Goal: Task Accomplishment & Management: Manage account settings

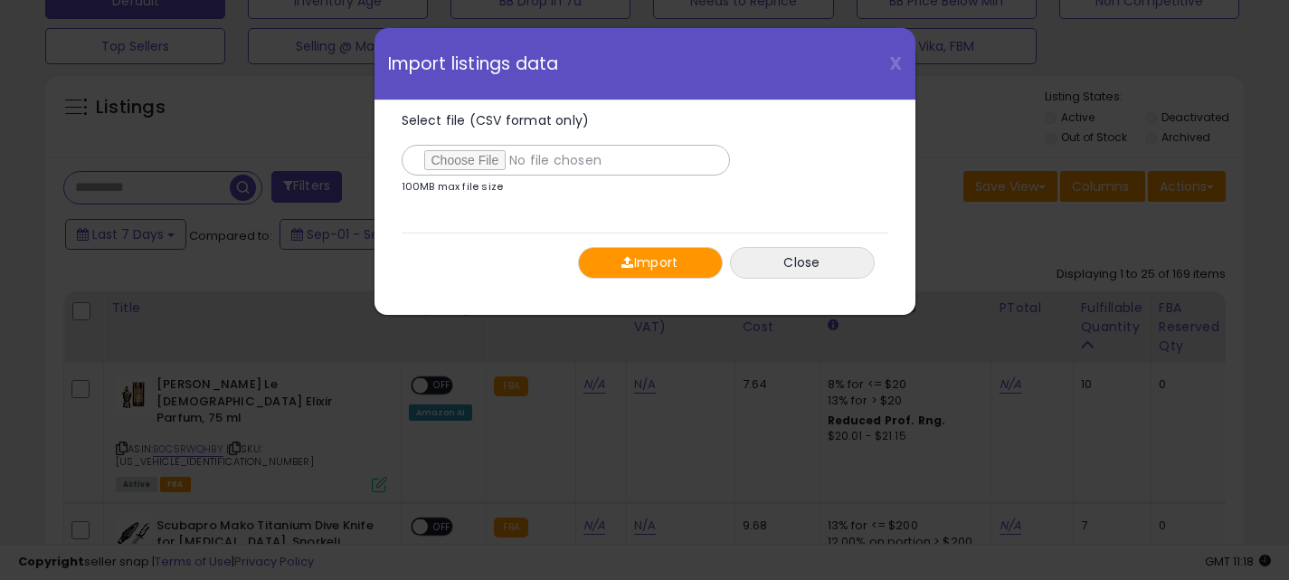
scroll to position [0, 254]
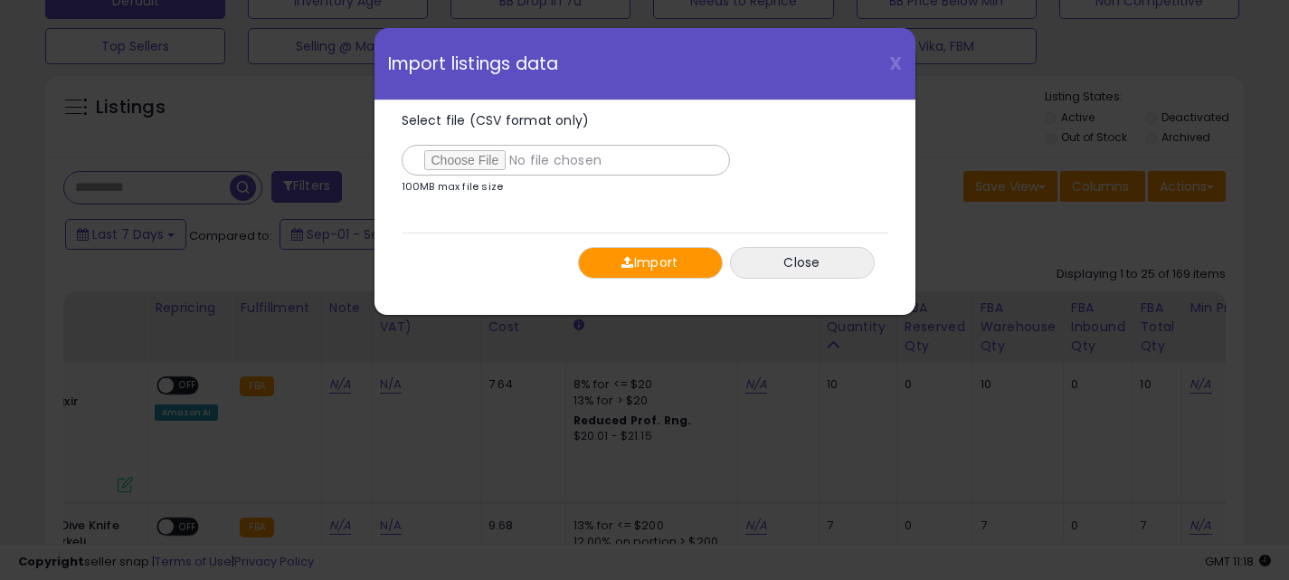
click at [657, 267] on button "Import" at bounding box center [650, 263] width 145 height 32
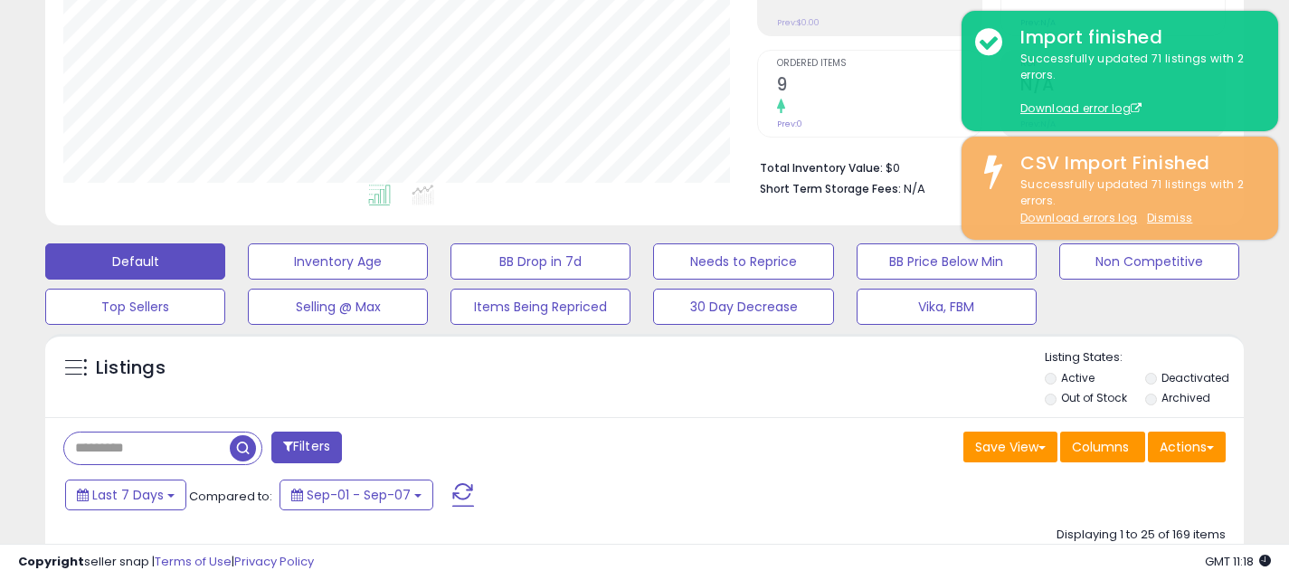
scroll to position [0, 0]
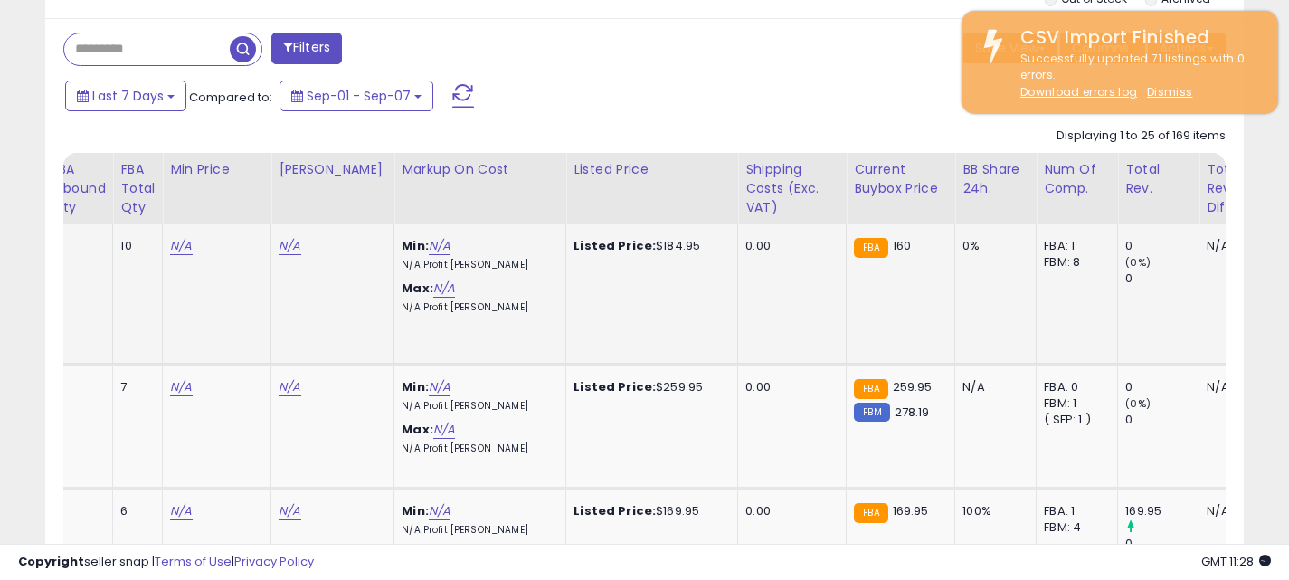
scroll to position [0, 1400]
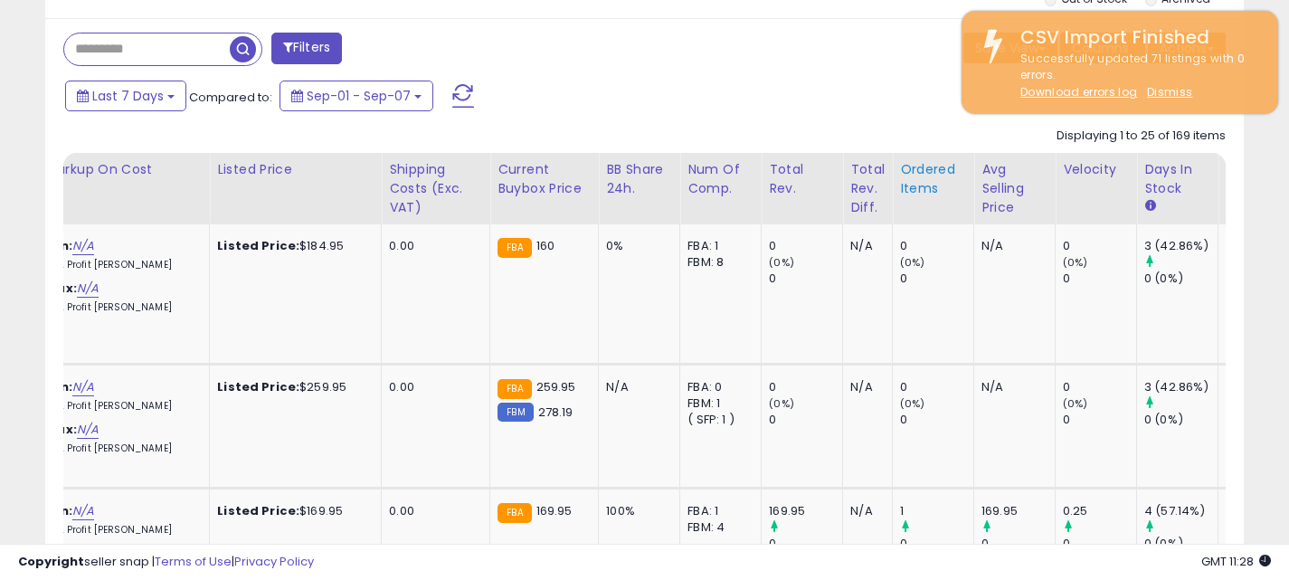
click at [908, 167] on div "Ordered Items" at bounding box center [933, 179] width 66 height 38
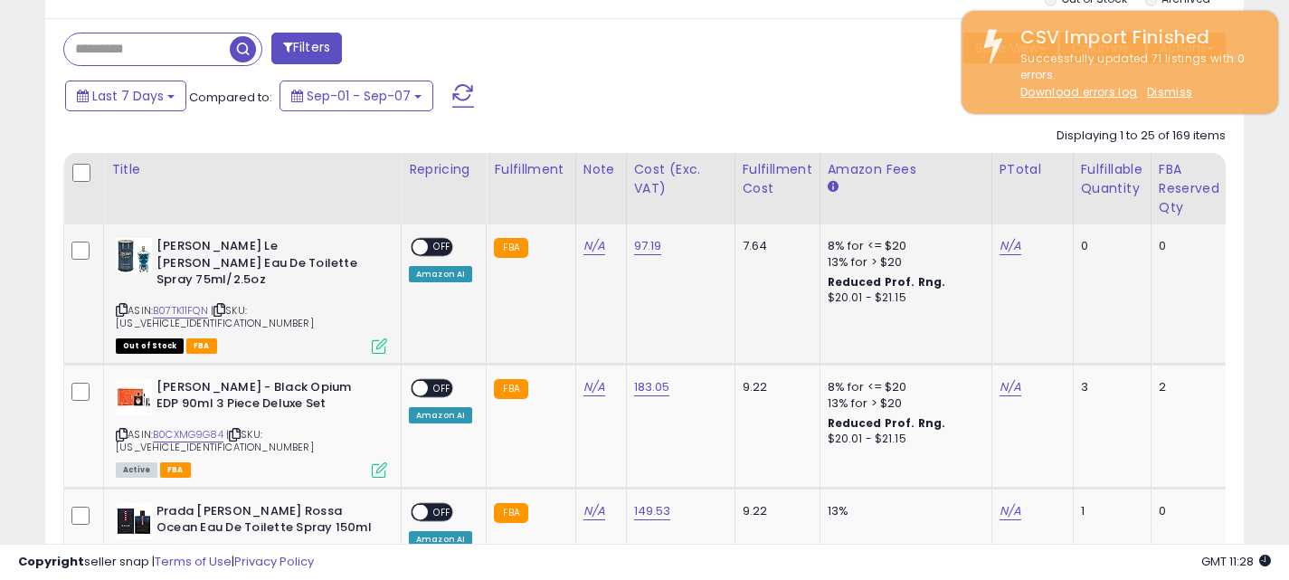
click at [379, 338] on icon at bounding box center [379, 345] width 15 height 15
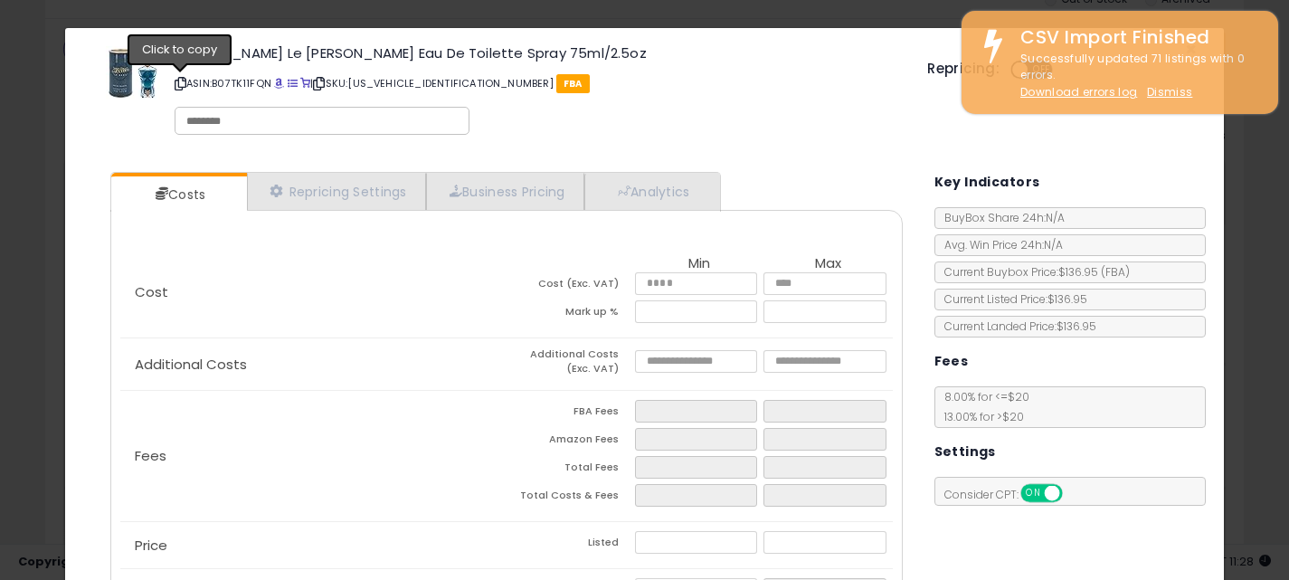
click at [178, 81] on icon at bounding box center [181, 84] width 12 height 10
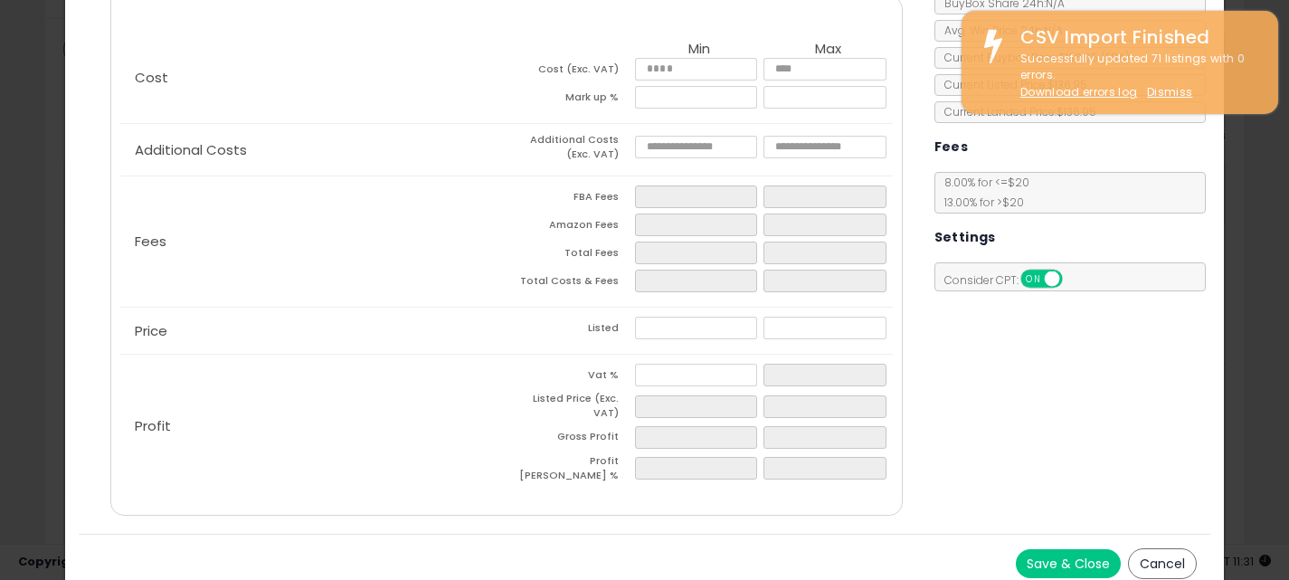
scroll to position [0, 0]
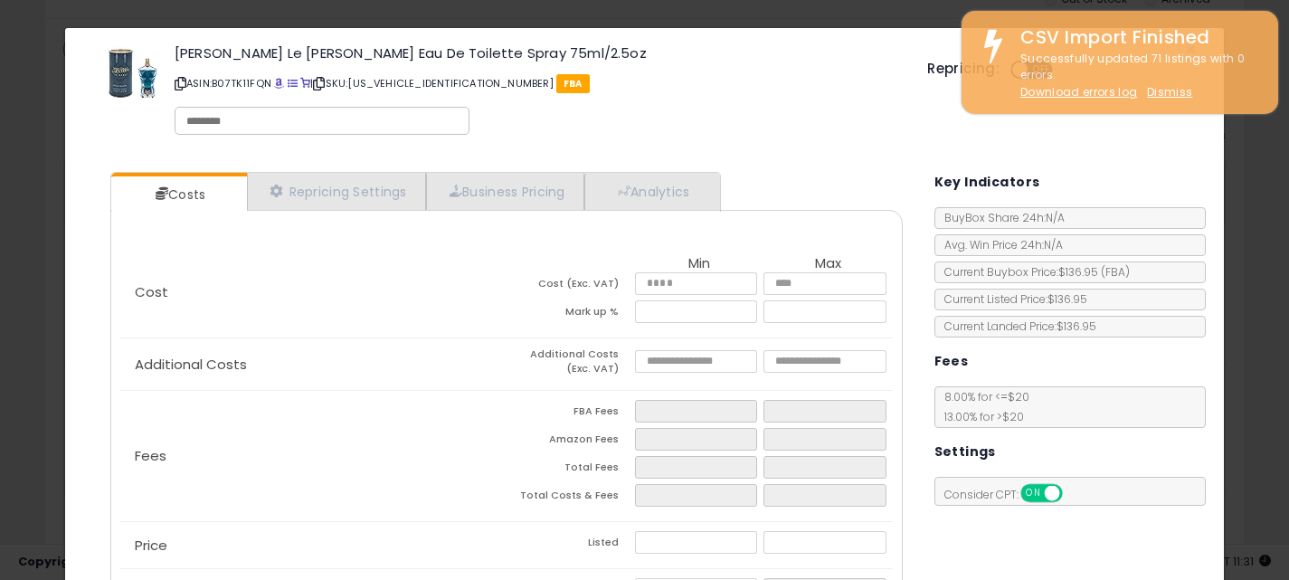
click at [1011, 404] on div "8.00 % for <= $20 13.00 % for > $20" at bounding box center [1070, 407] width 271 height 42
click at [1288, 227] on div "× Close Jean Paul Gaultier Le Beau Eau De Toilette Spray 75ml/2.5oz ASIN: B07TK…" at bounding box center [644, 290] width 1289 height 580
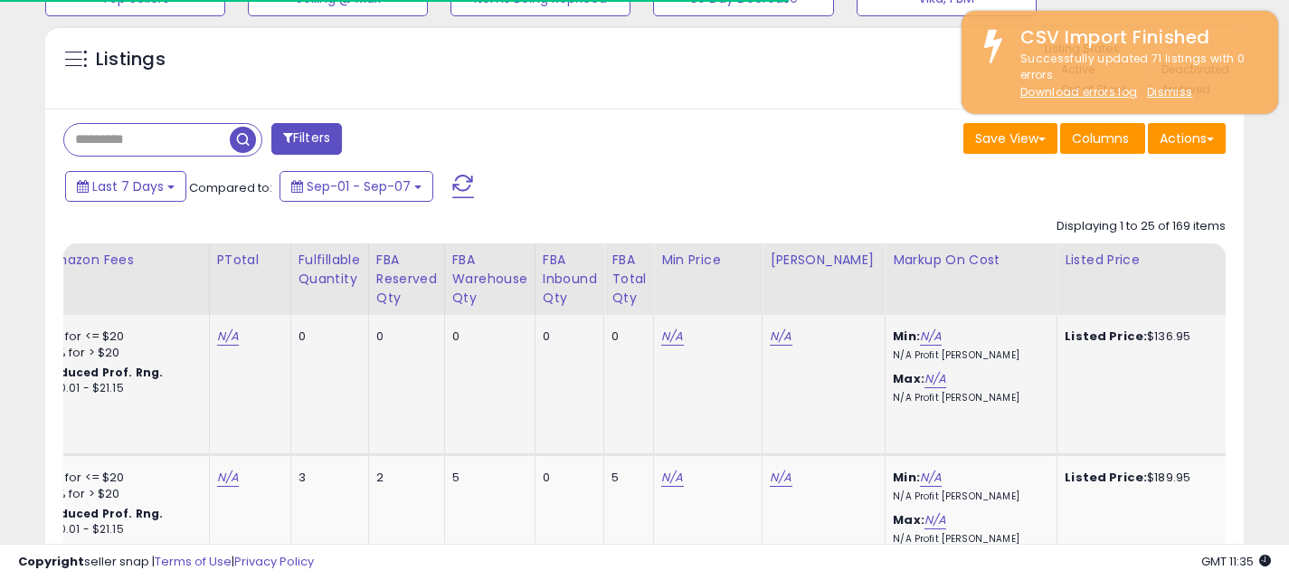
scroll to position [0, 841]
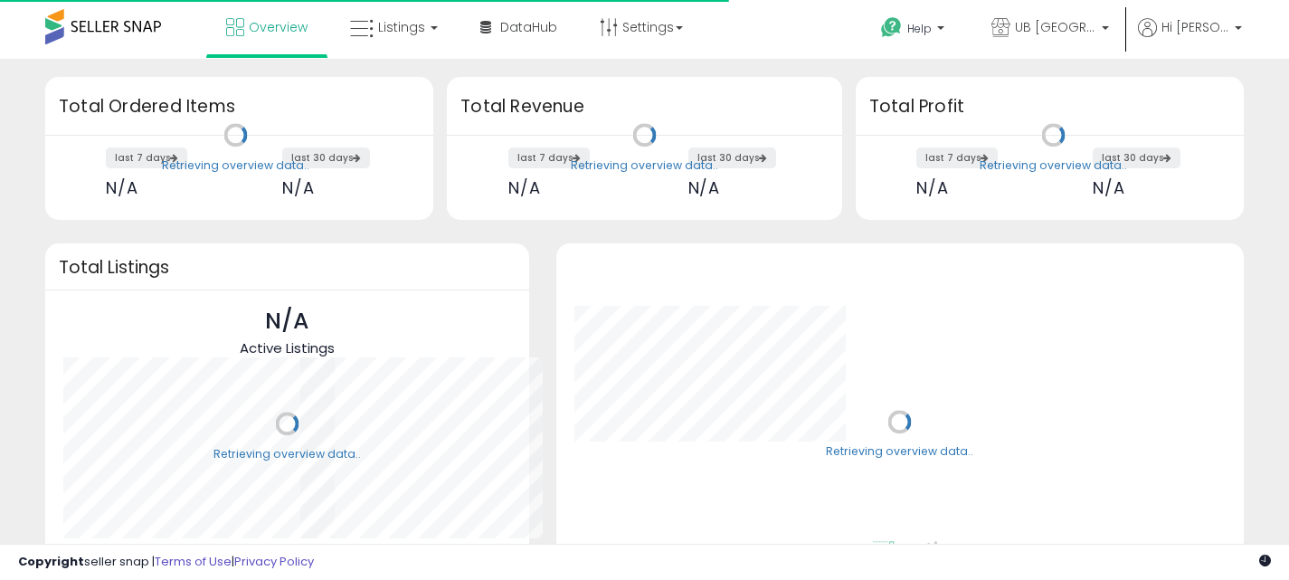
click at [423, 21] on link "Listings" at bounding box center [394, 27] width 115 height 54
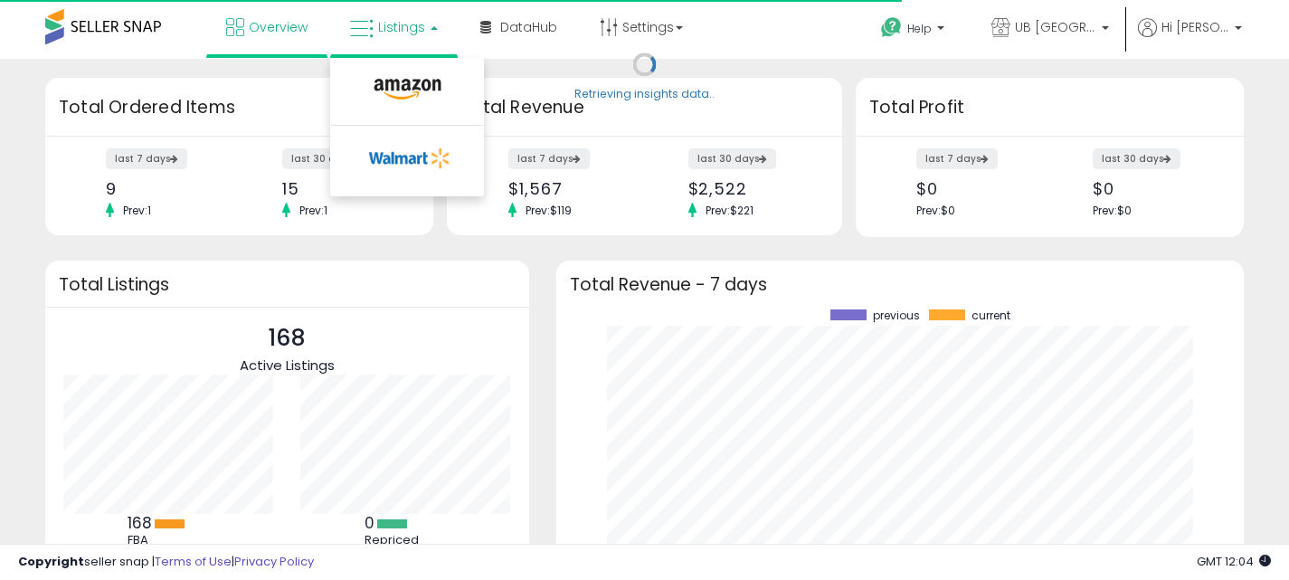
scroll to position [252, 651]
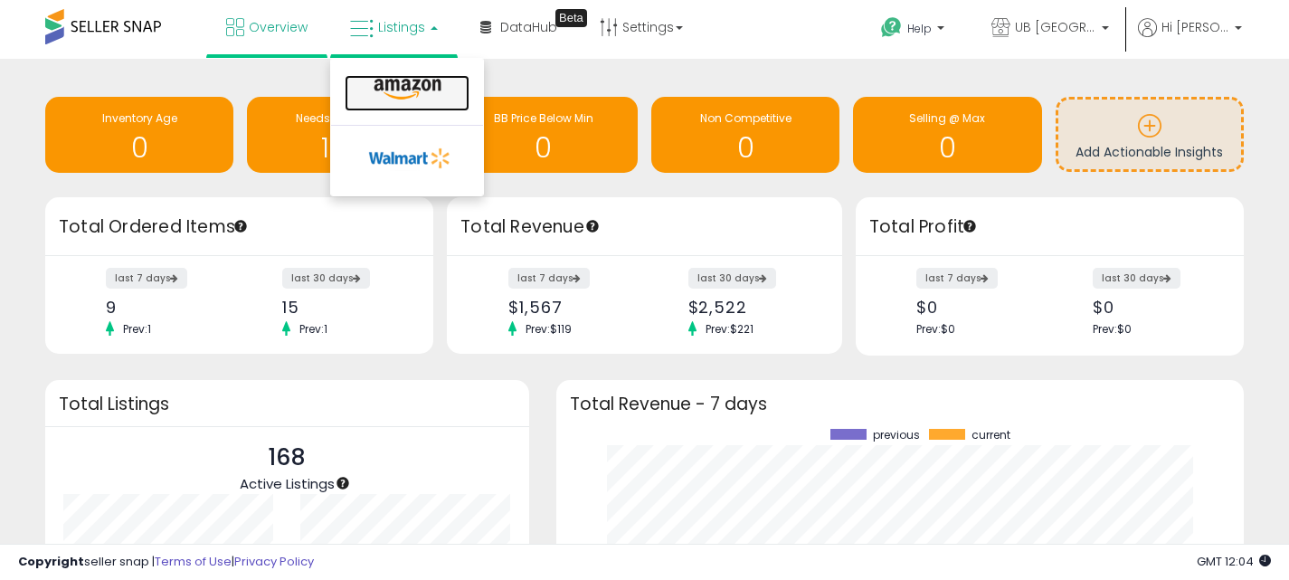
click at [417, 87] on icon at bounding box center [407, 90] width 79 height 24
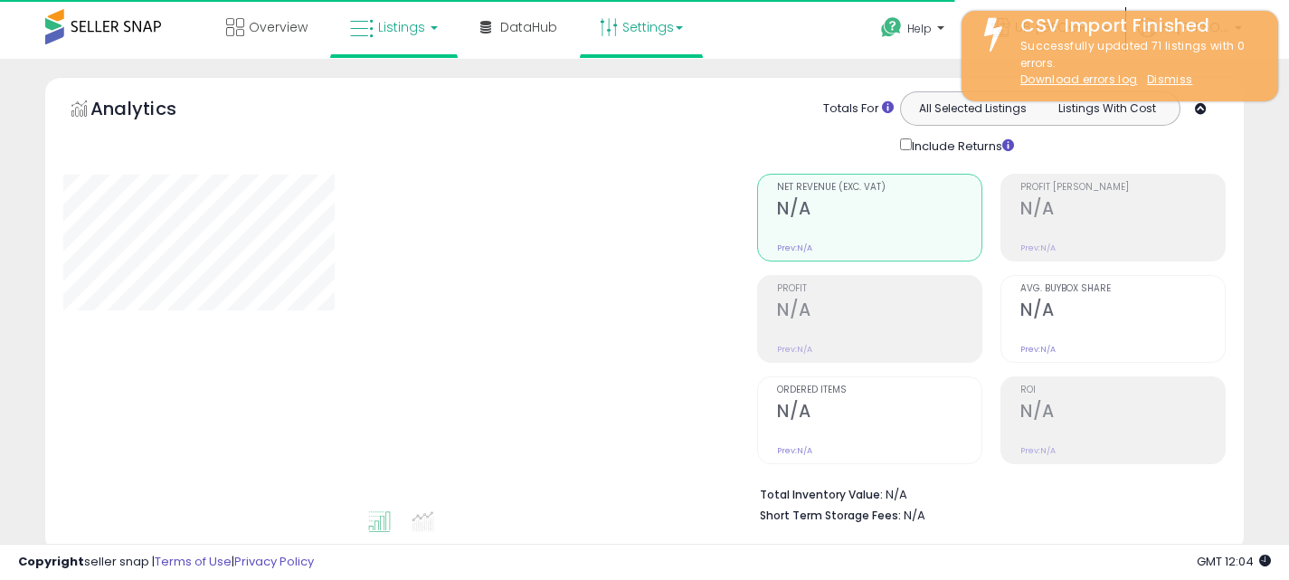
type input "**********"
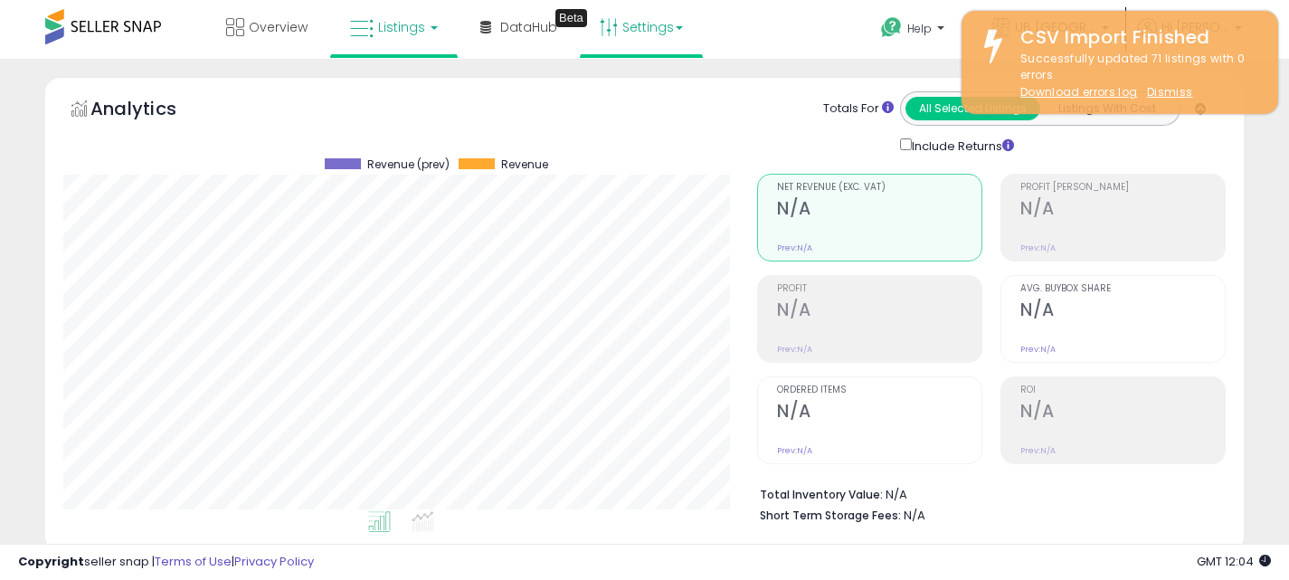
scroll to position [371, 694]
click at [643, 17] on link "Settings" at bounding box center [641, 27] width 110 height 54
click at [655, 87] on link "Store settings" at bounding box center [643, 91] width 81 height 17
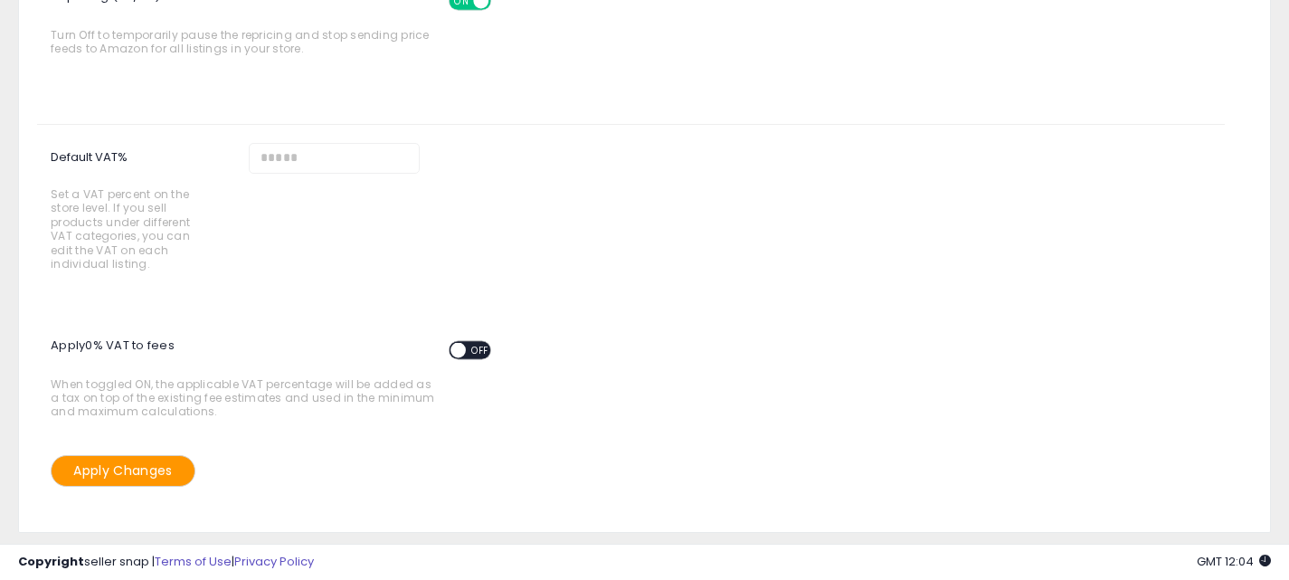
scroll to position [414, 0]
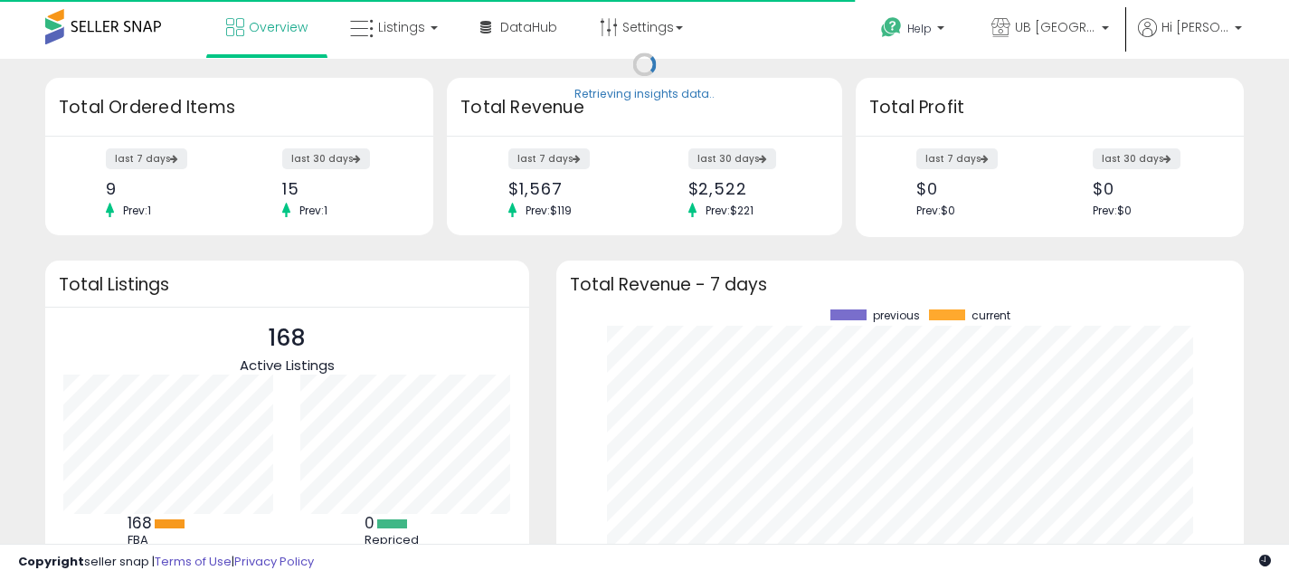
scroll to position [252, 651]
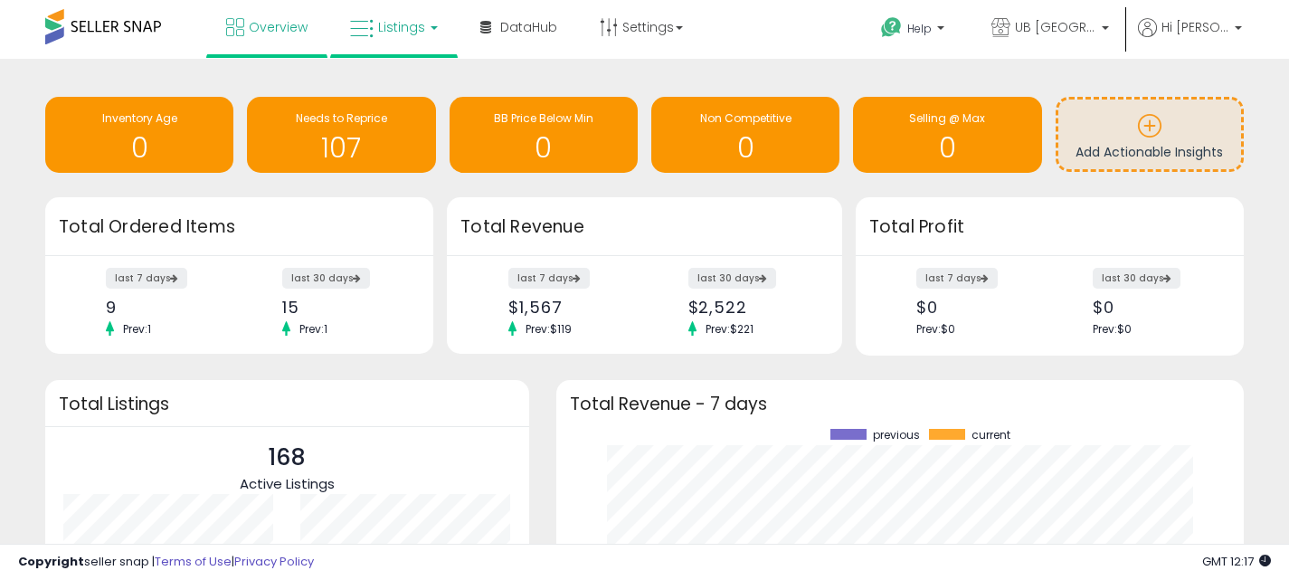
click at [381, 28] on span "Listings" at bounding box center [401, 27] width 47 height 18
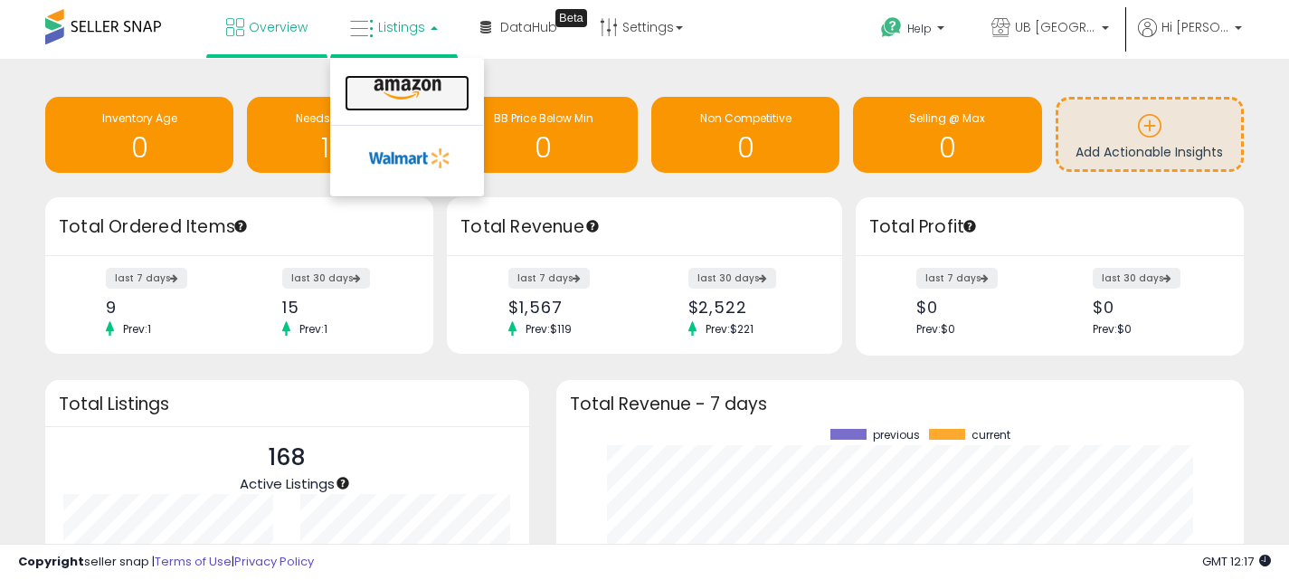
click at [419, 98] on icon at bounding box center [407, 90] width 79 height 24
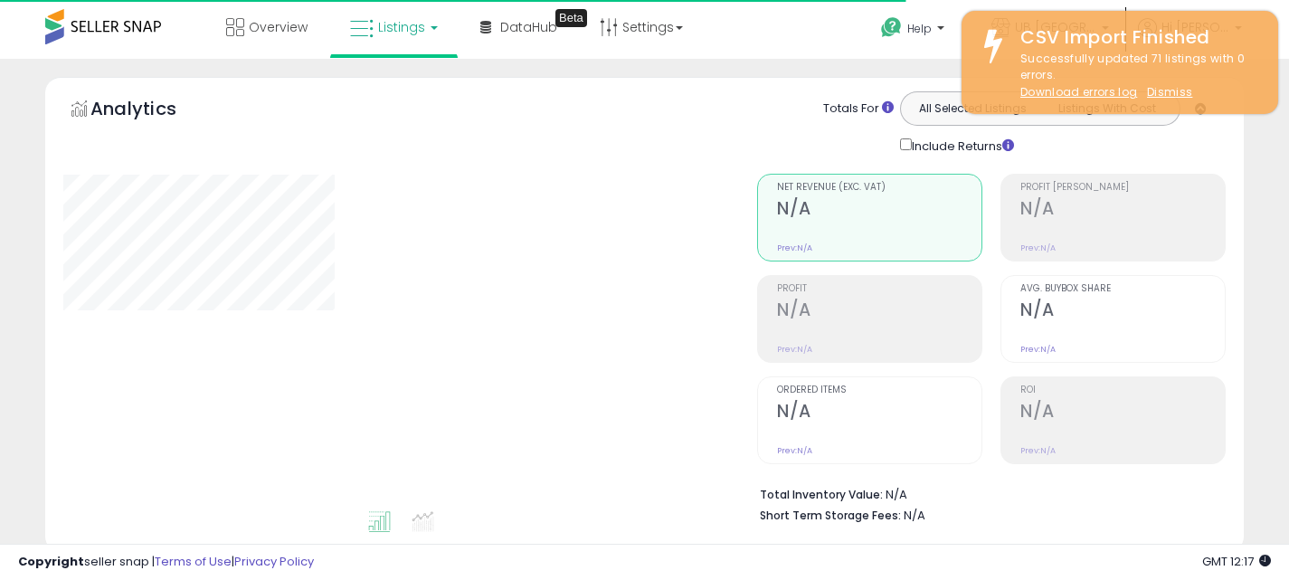
type input "**********"
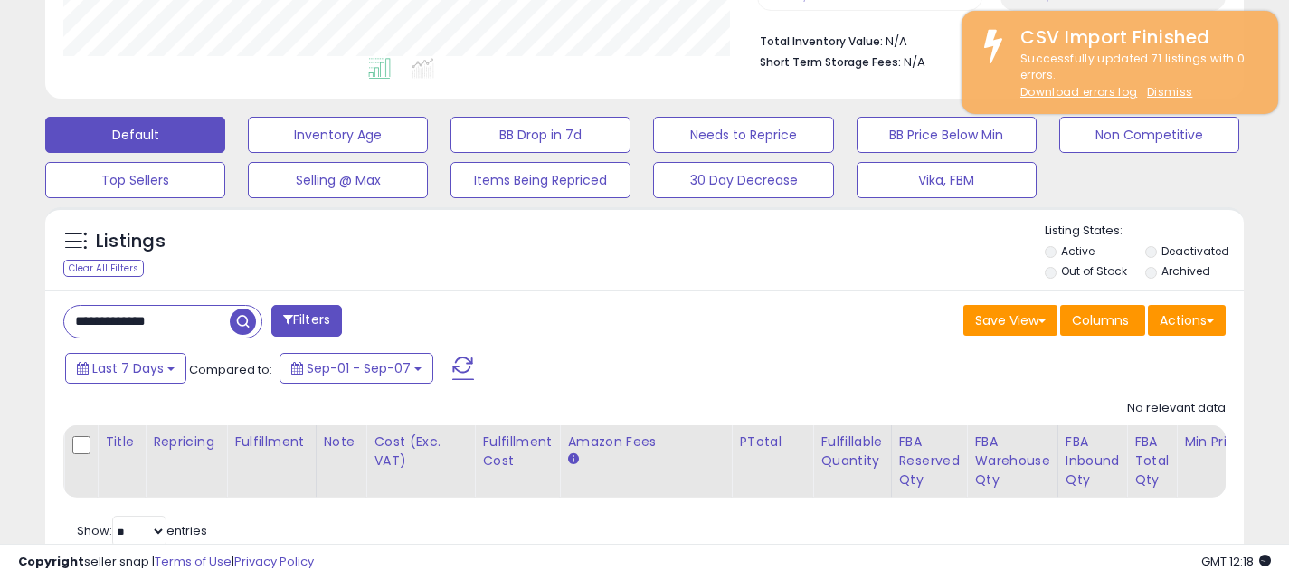
scroll to position [510, 0]
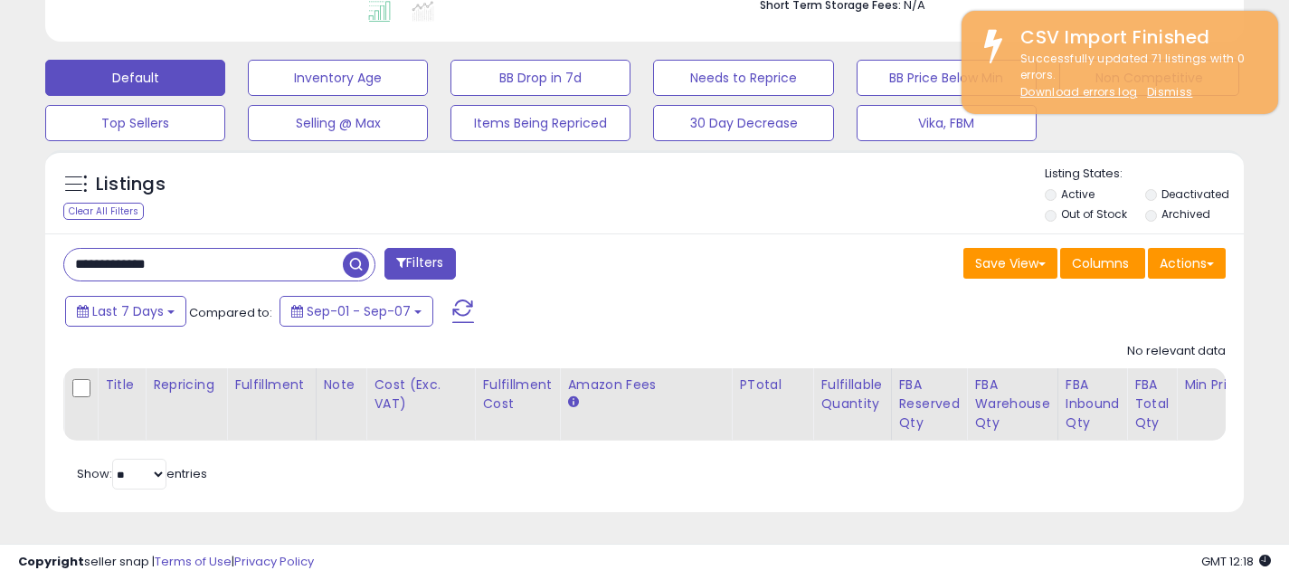
drag, startPoint x: 200, startPoint y: 264, endPoint x: -14, endPoint y: 246, distance: 214.3
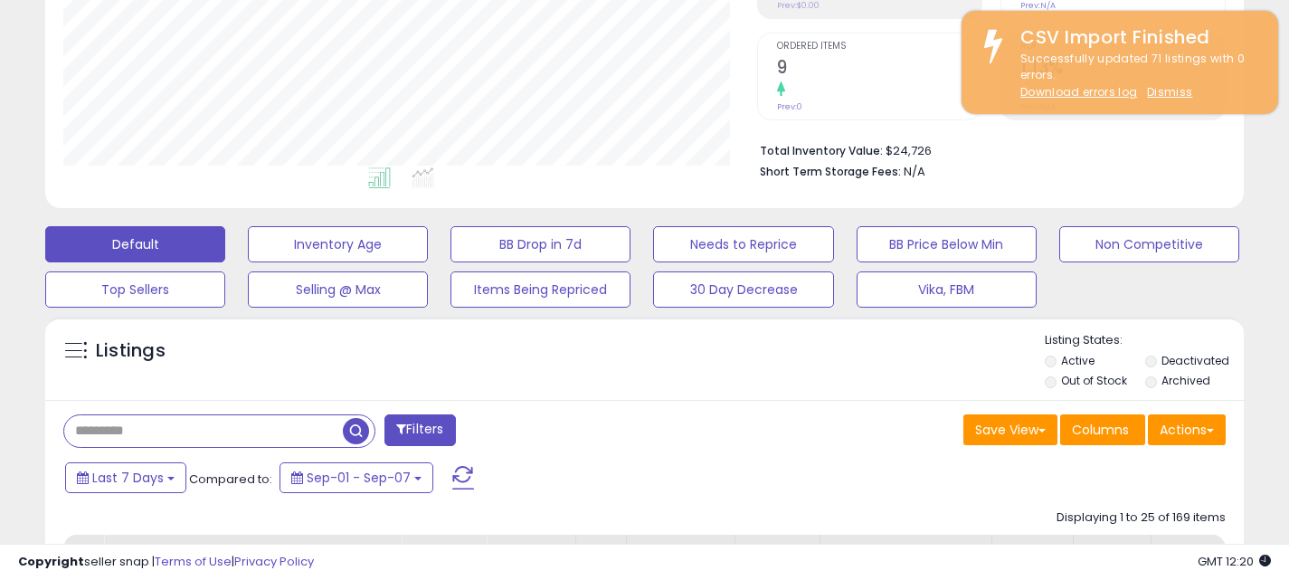
scroll to position [409, 0]
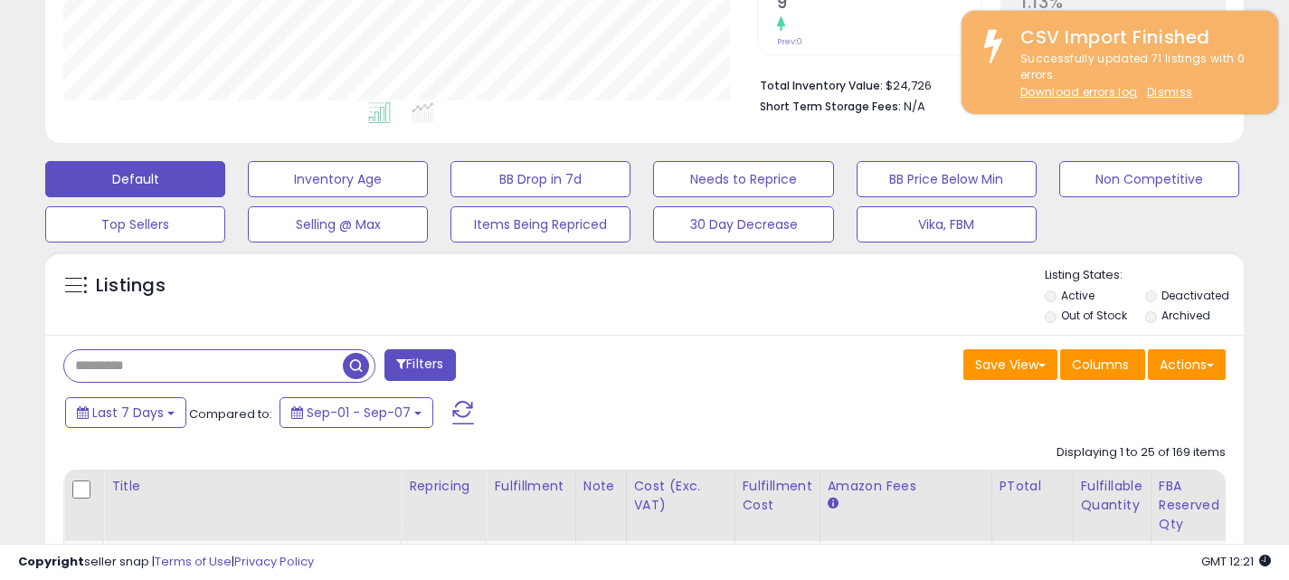
paste input "**********"
type input "**********"
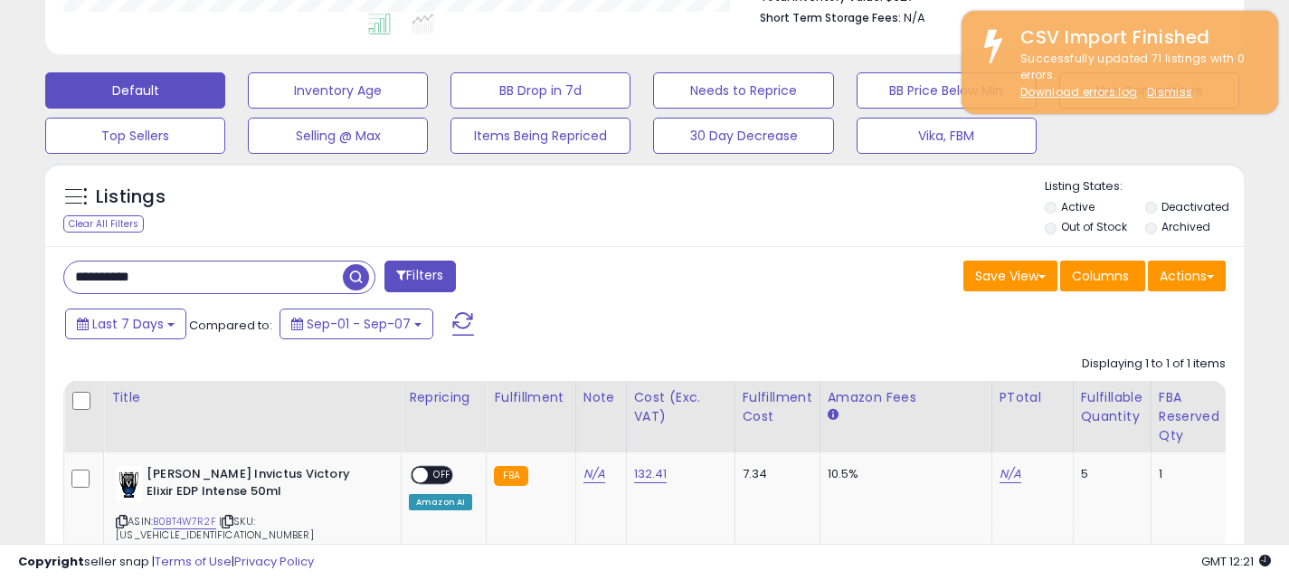
scroll to position [525, 0]
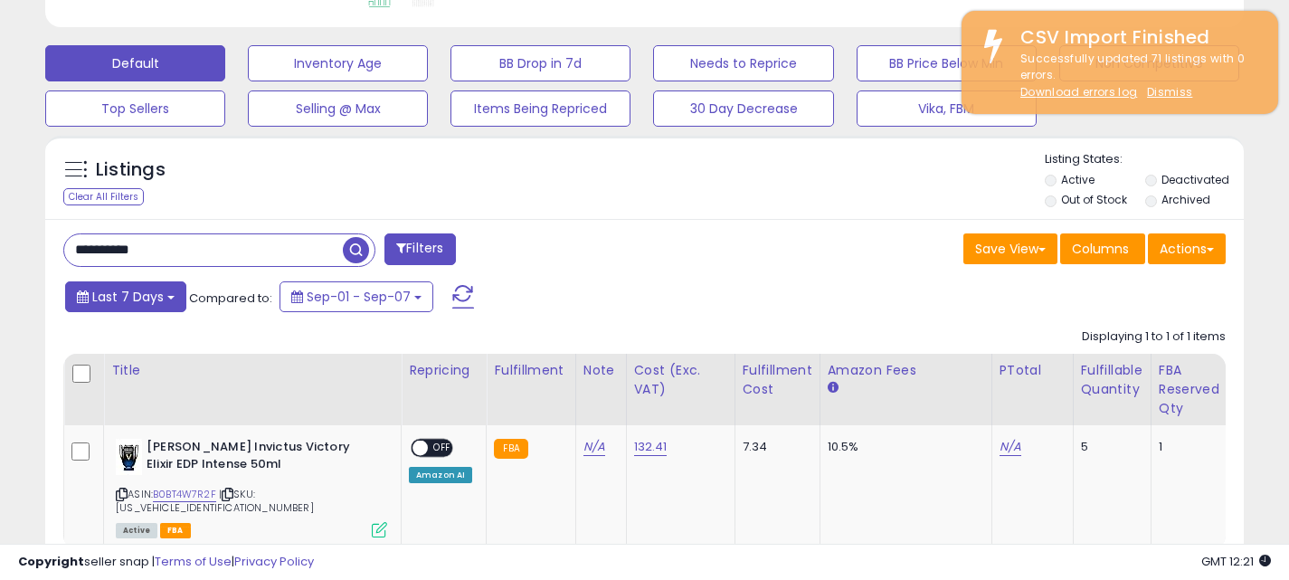
click at [155, 298] on span "Last 7 Days" at bounding box center [127, 297] width 71 height 18
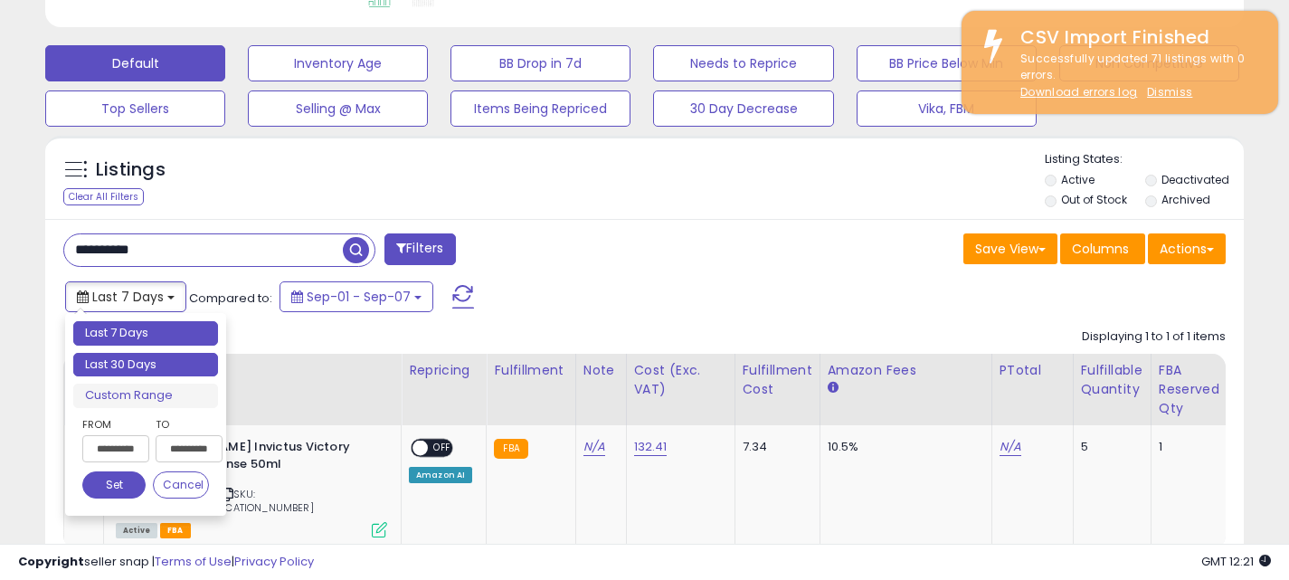
type input "**********"
click at [170, 364] on li "Last 30 Days" at bounding box center [145, 365] width 145 height 24
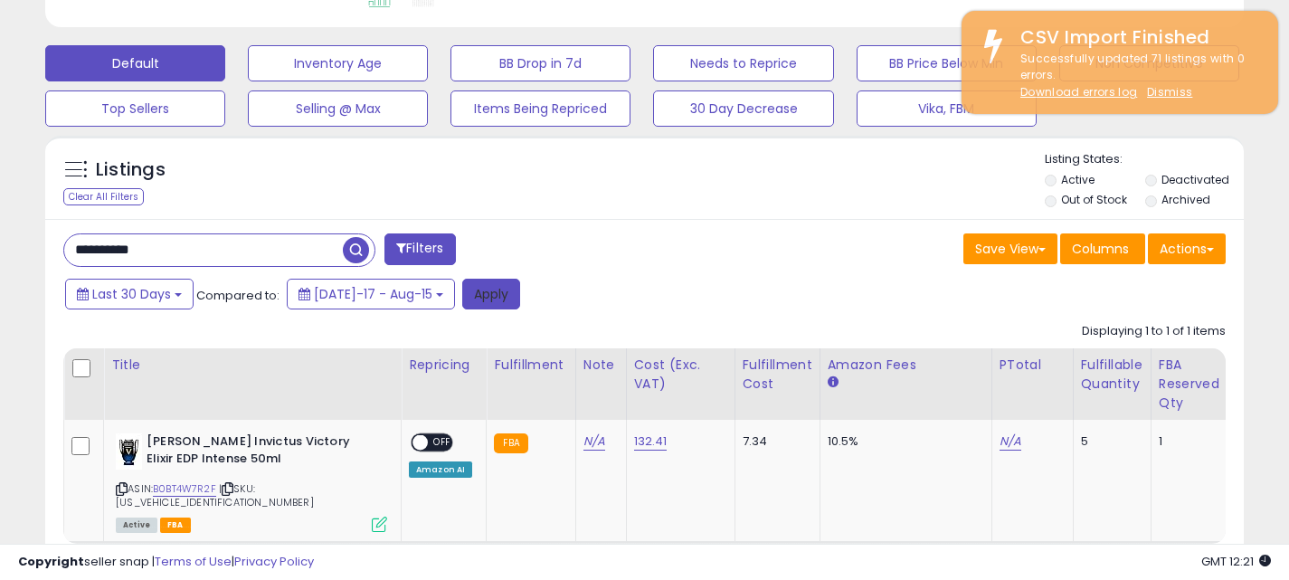
click at [462, 301] on button "Apply" at bounding box center [491, 294] width 58 height 31
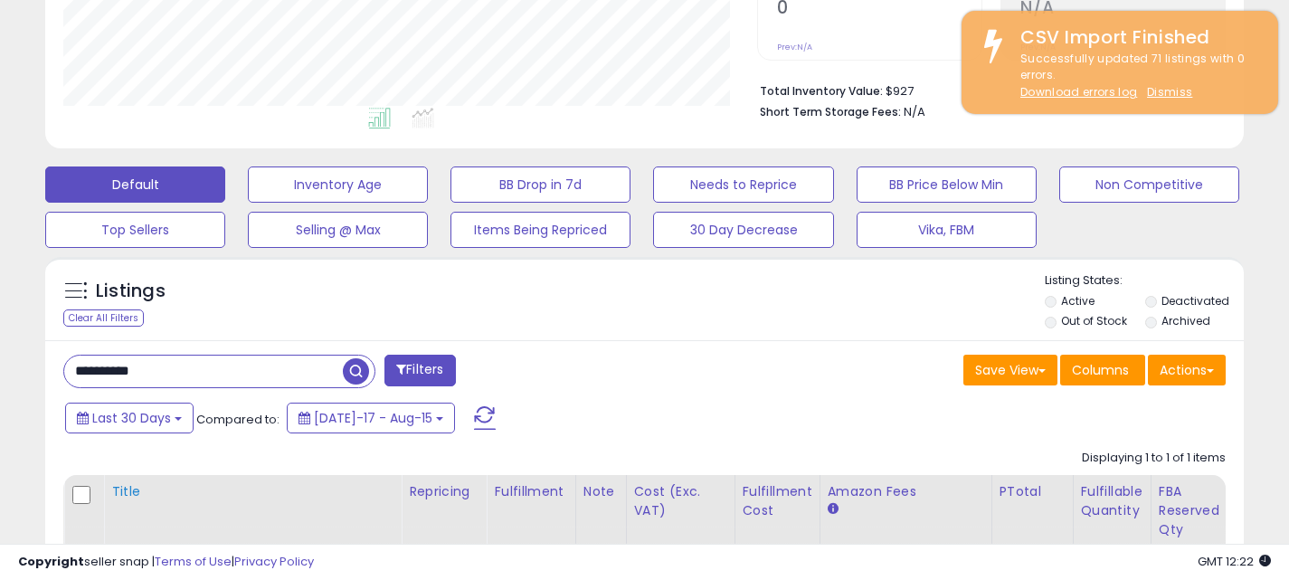
scroll to position [451, 0]
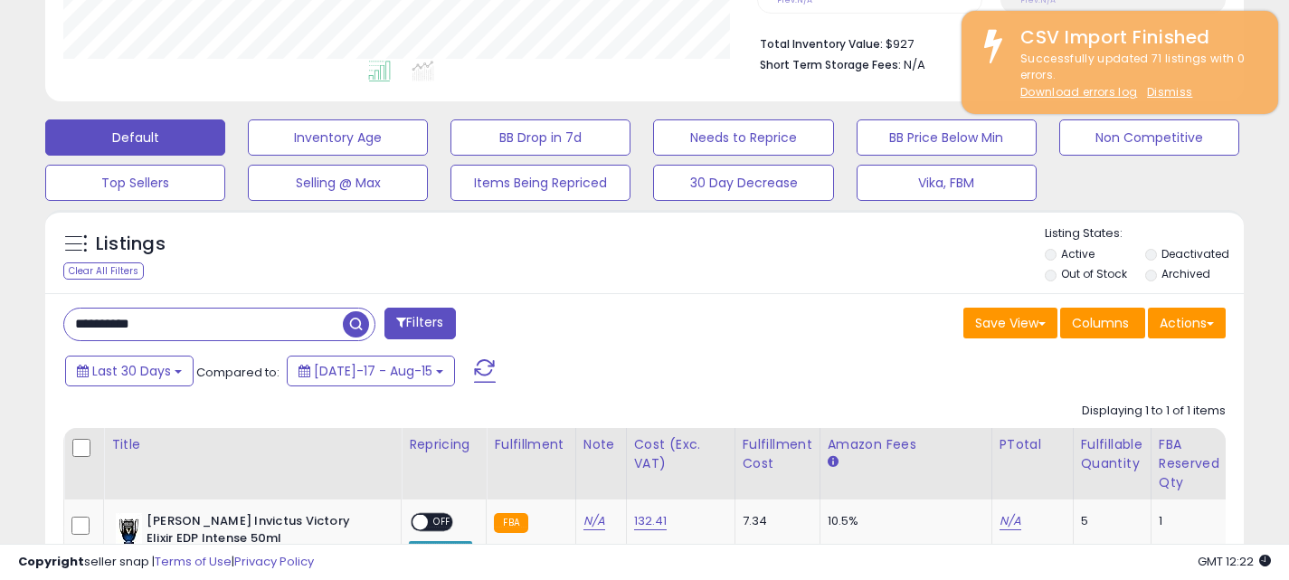
drag, startPoint x: 176, startPoint y: 315, endPoint x: 59, endPoint y: 315, distance: 117.6
click at [59, 315] on div "**********" at bounding box center [347, 326] width 595 height 36
paste input "text"
type input "**********"
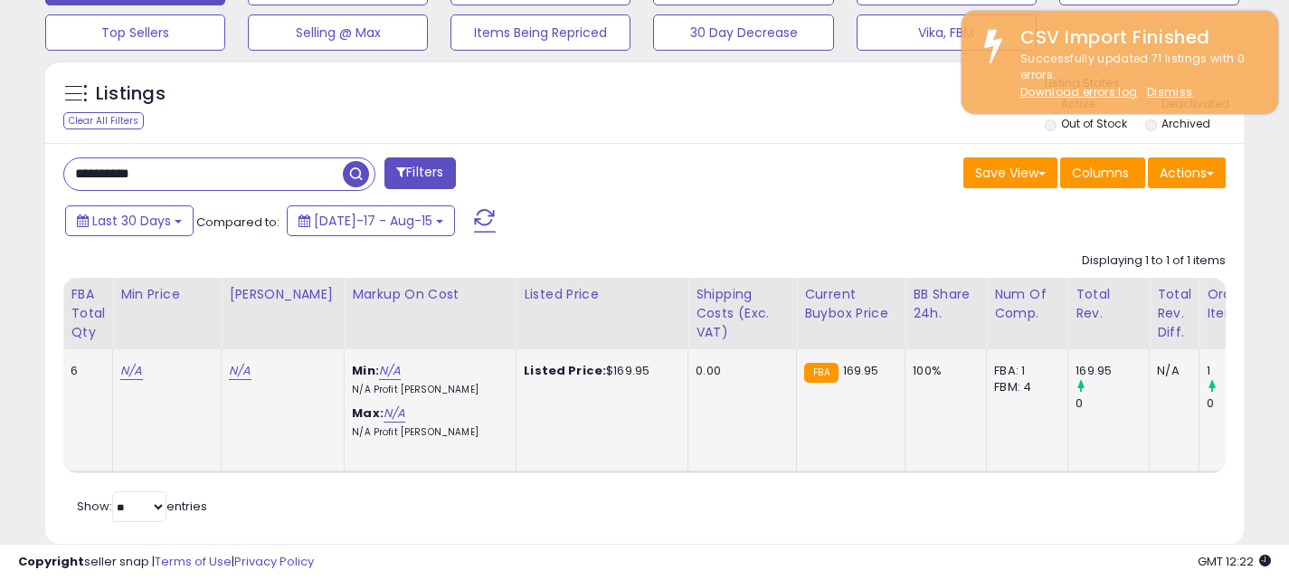
scroll to position [0, 0]
